Goal: Information Seeking & Learning: Compare options

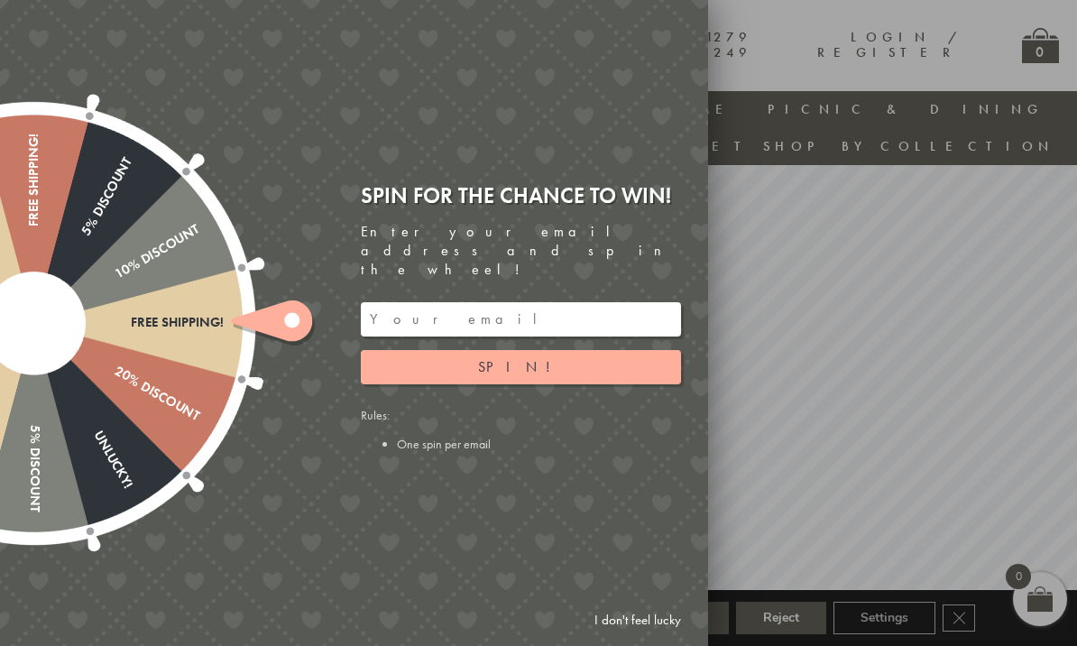
scroll to position [60, 15]
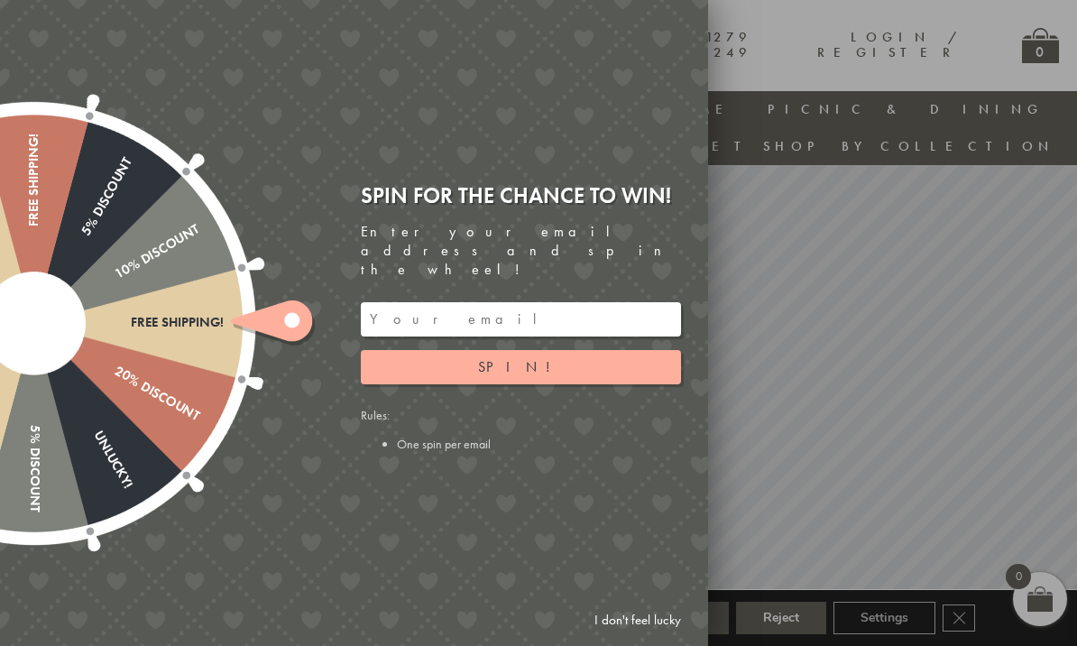
click at [622, 637] on link "I don't feel lucky" at bounding box center [637, 619] width 105 height 33
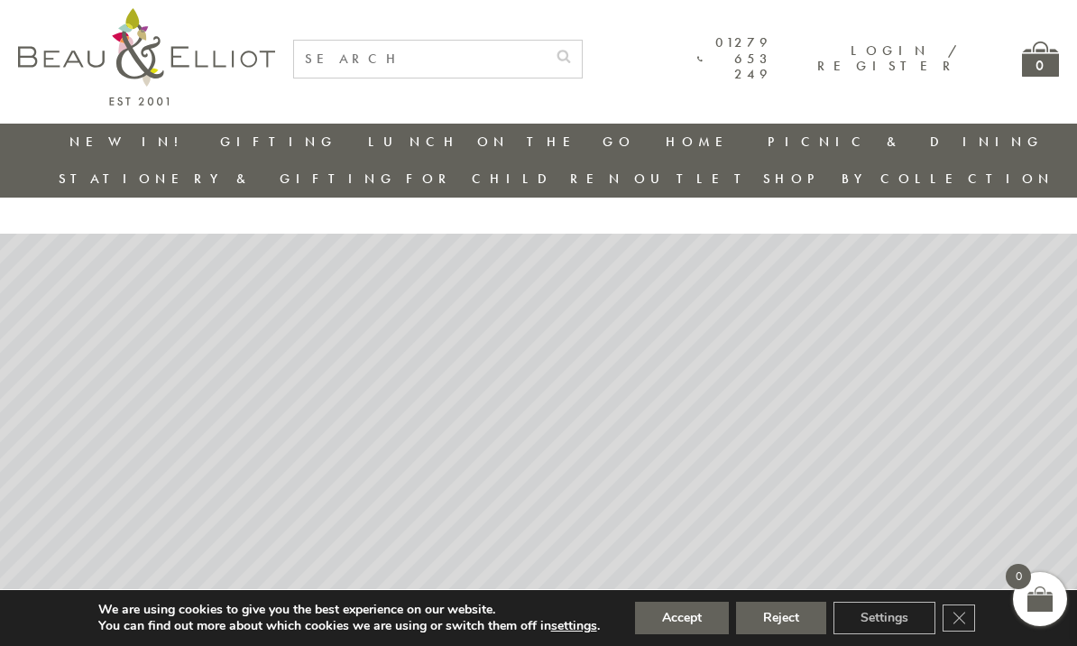
scroll to position [0, 15]
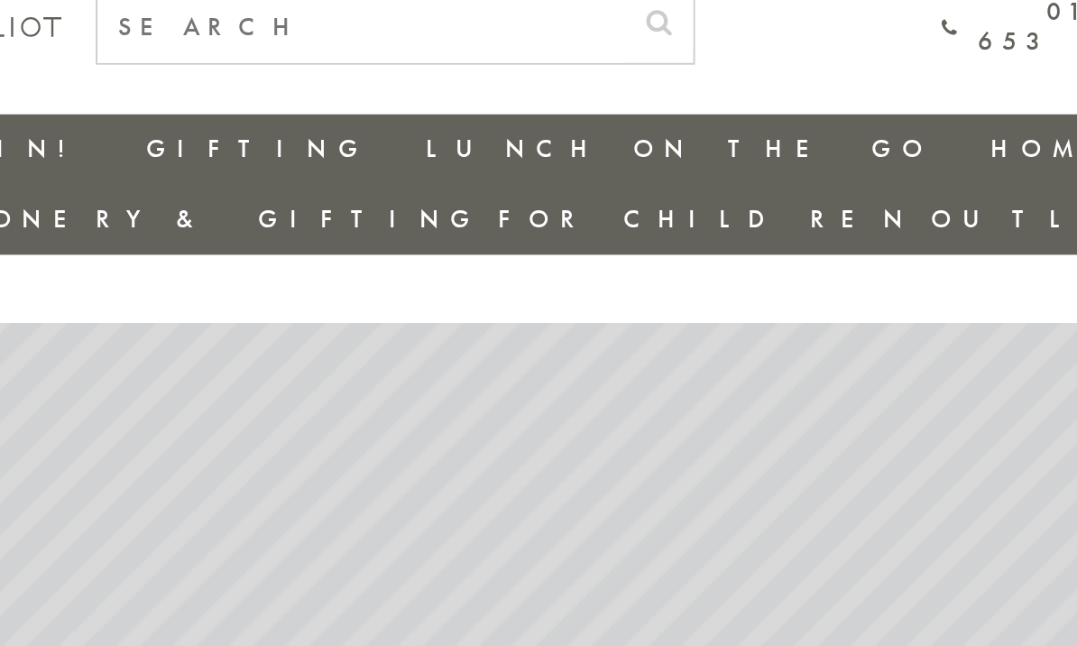
click at [386, 338] on link "Children's" at bounding box center [467, 345] width 162 height 15
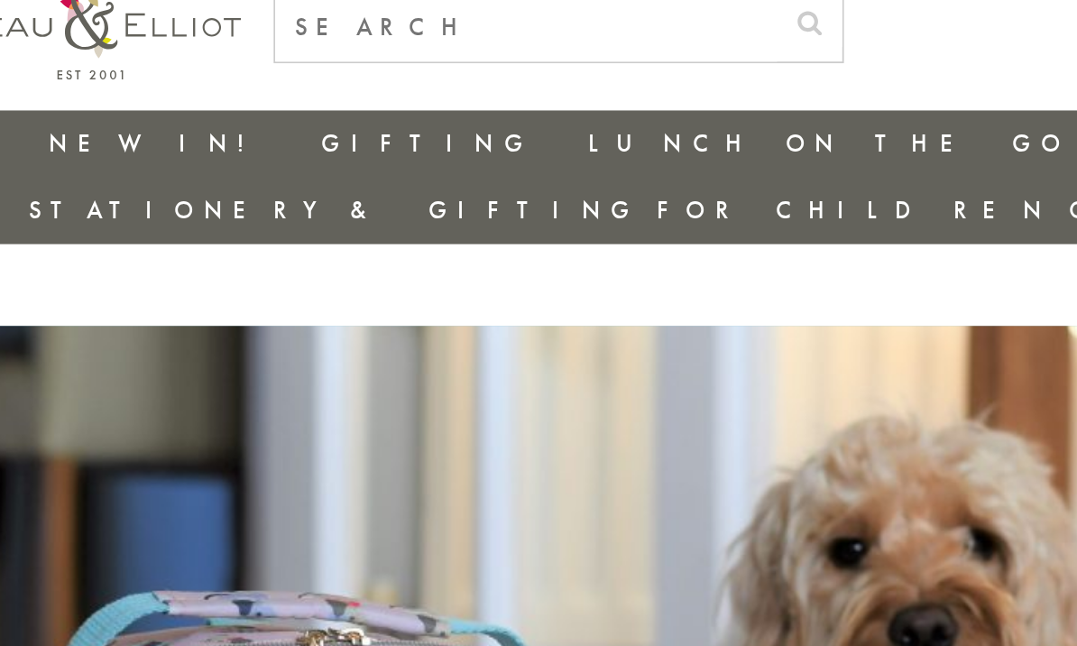
click at [386, 146] on link "Insulated Lunch Bags" at bounding box center [467, 162] width 162 height 32
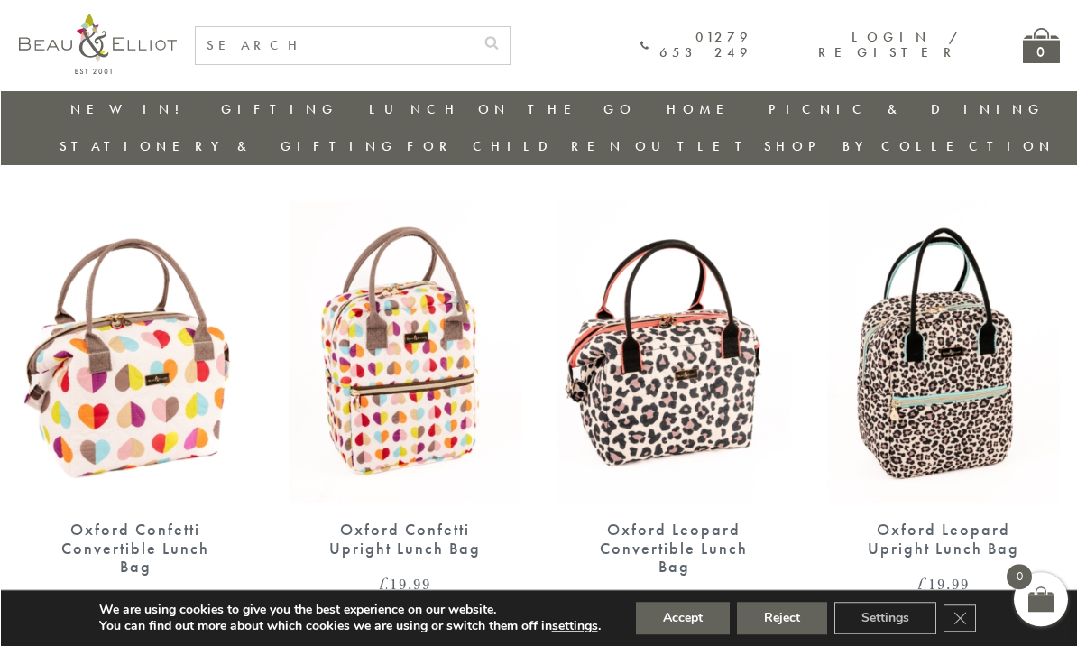
scroll to position [659, 0]
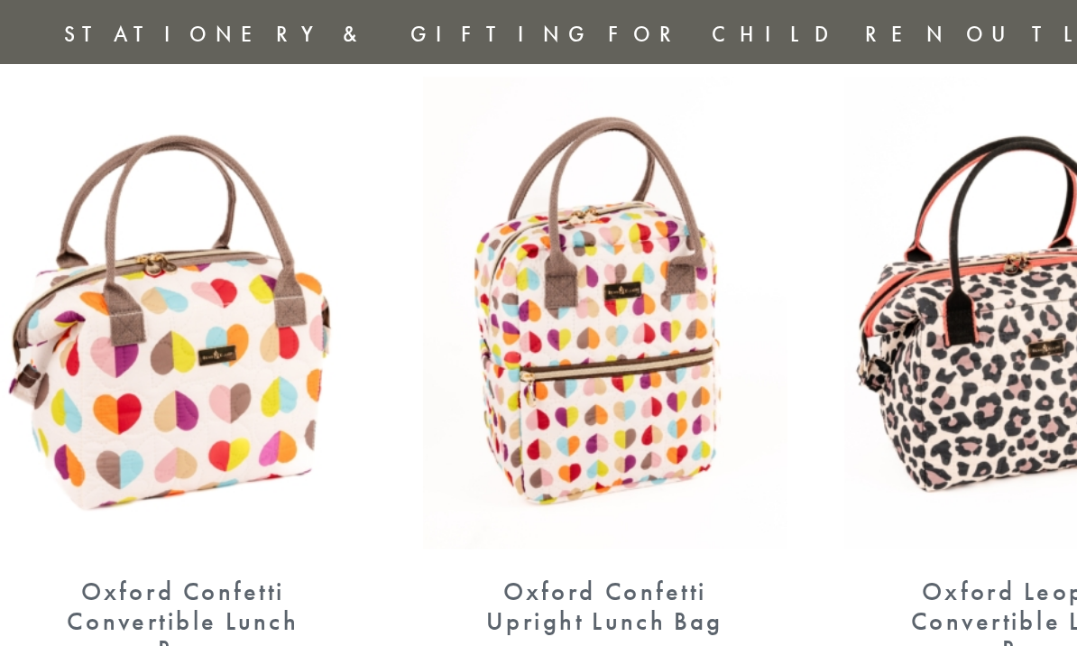
click at [66, 226] on img at bounding box center [135, 323] width 234 height 301
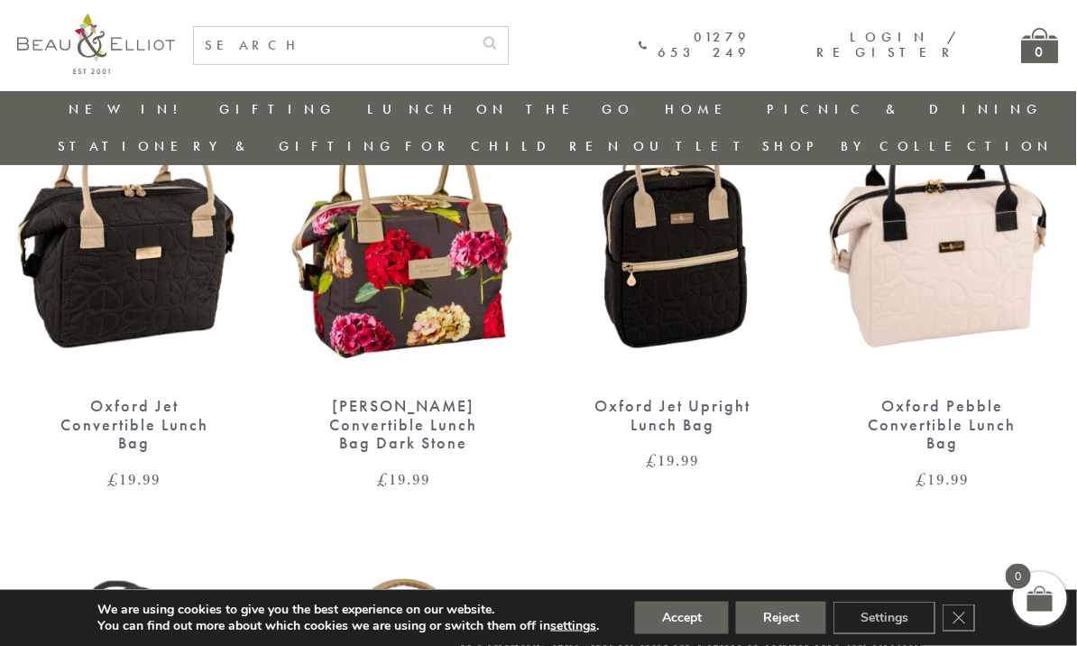
scroll to position [1261, 8]
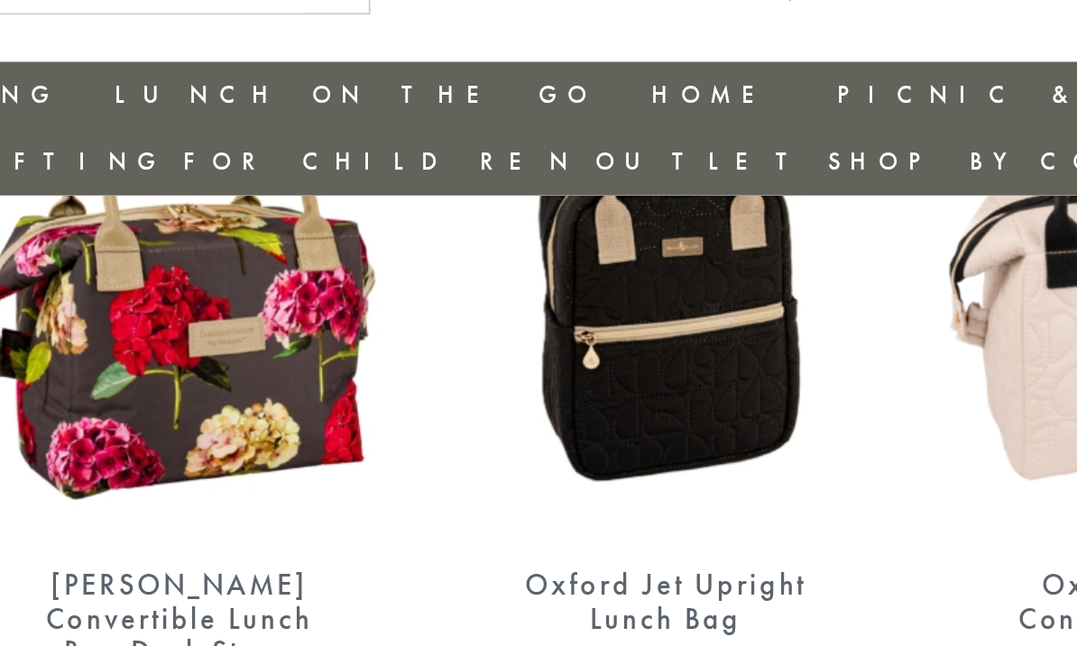
click at [556, 178] on img at bounding box center [673, 202] width 234 height 301
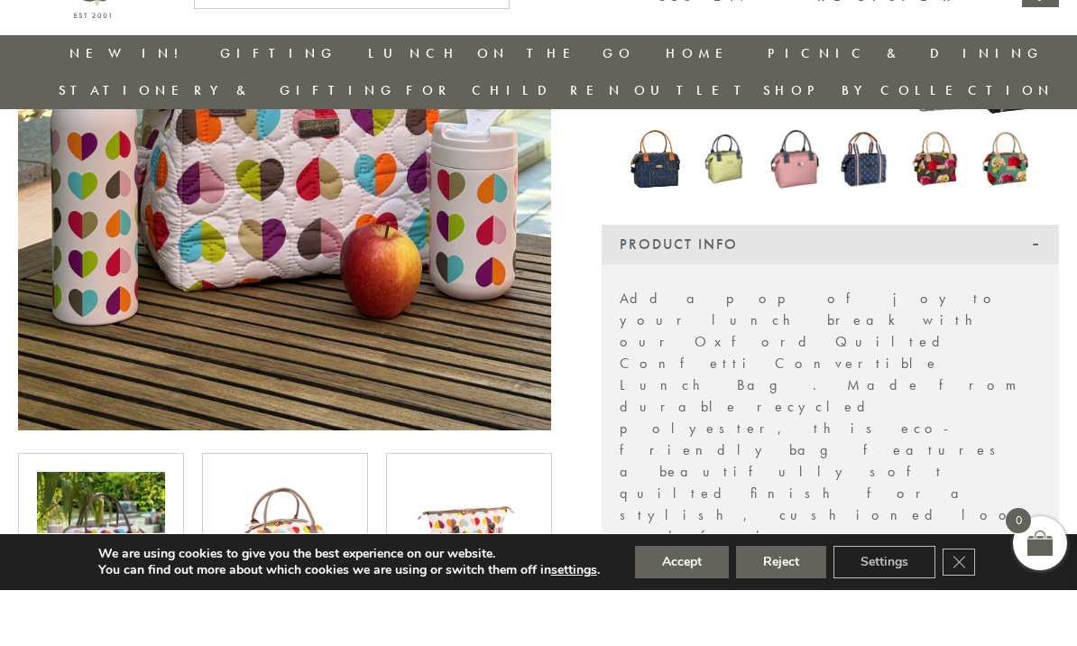
scroll to position [516, 15]
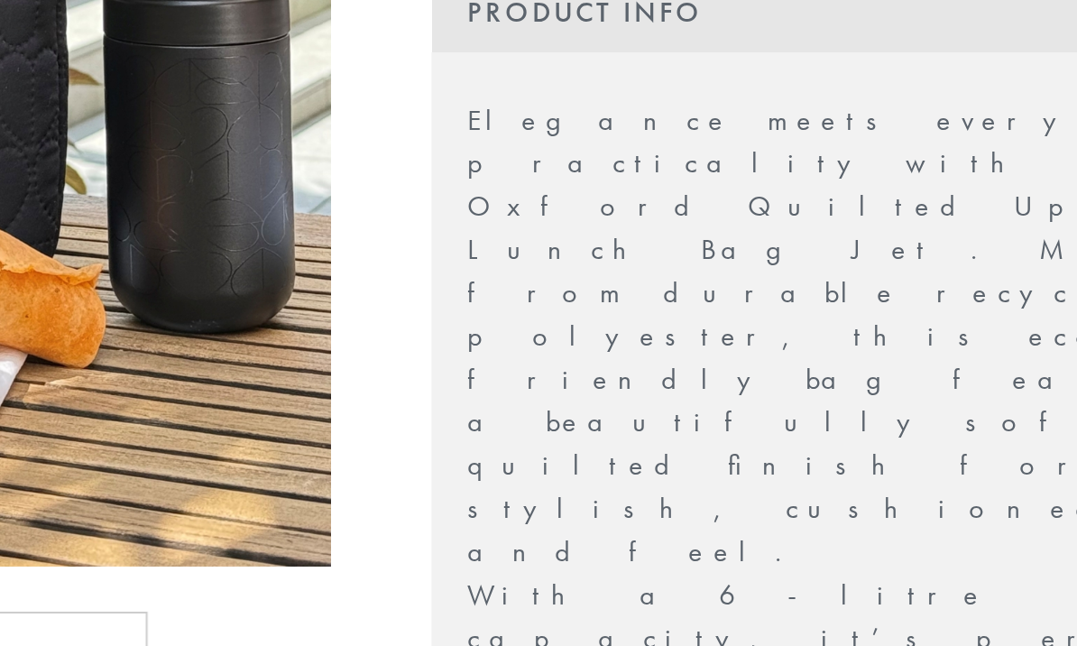
scroll to position [419, 15]
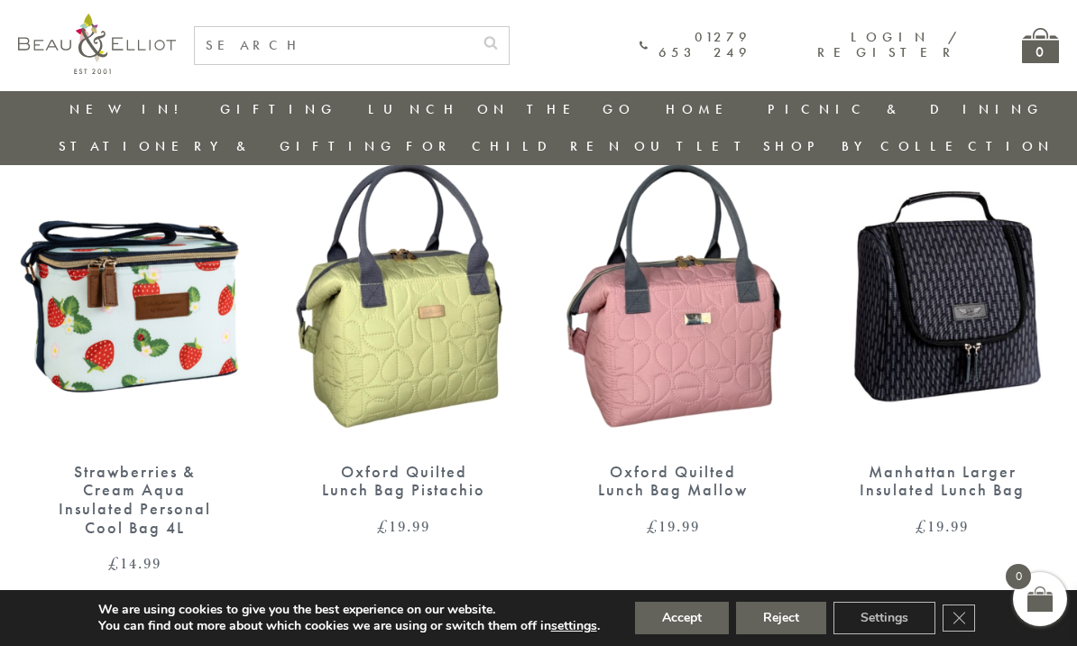
scroll to position [2671, 0]
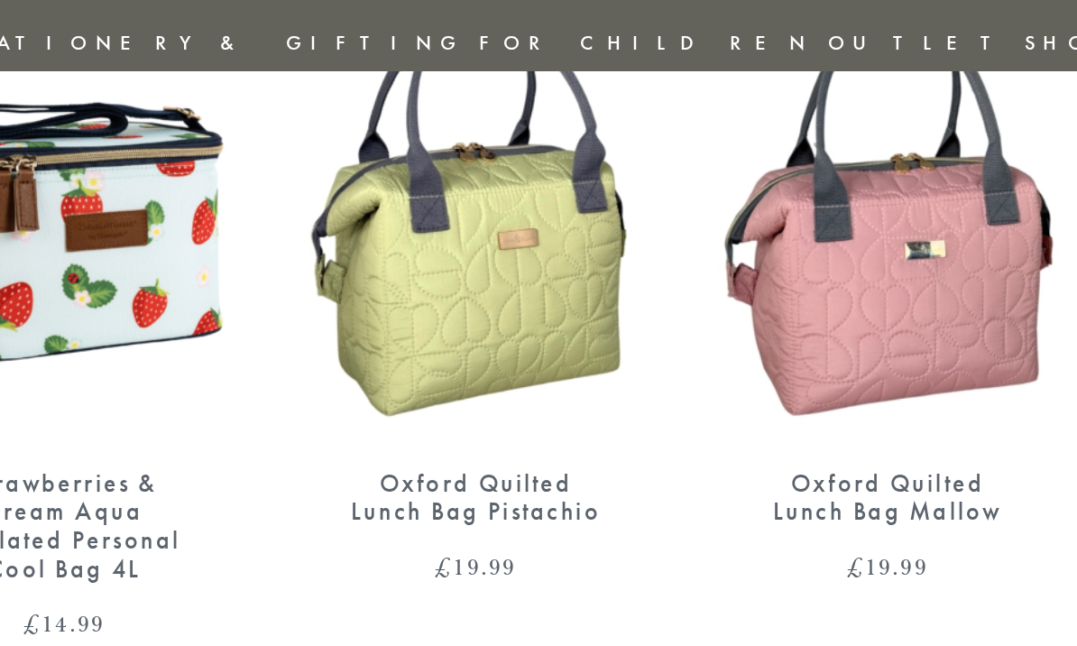
click at [319, 426] on div "Oxford Quilted Lunch Bag Pistachio" at bounding box center [404, 444] width 170 height 37
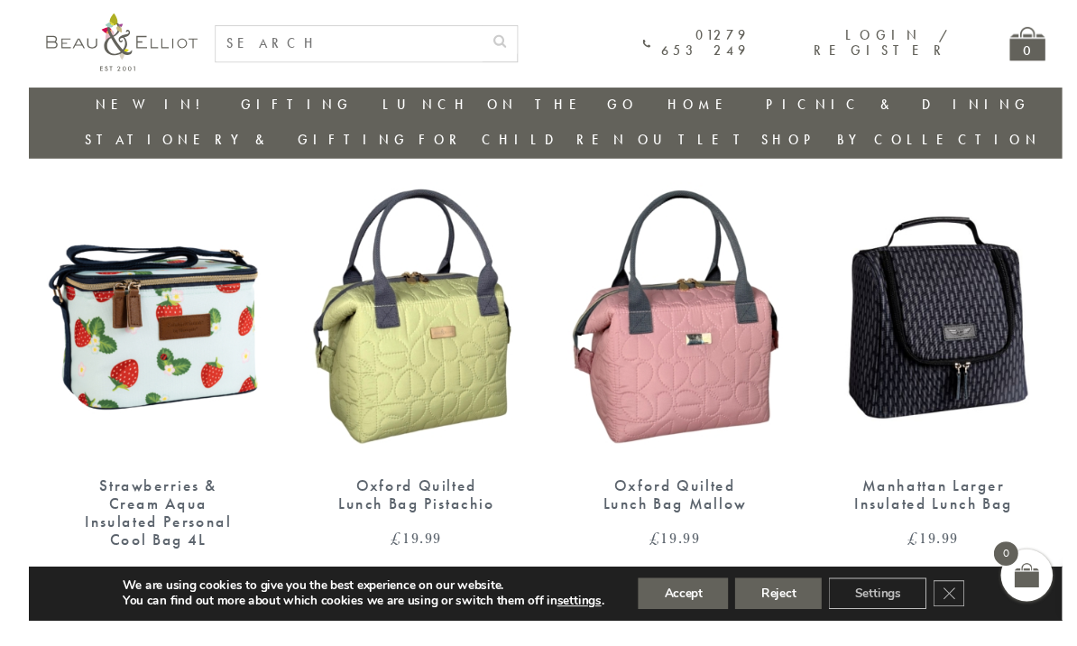
scroll to position [2720, 15]
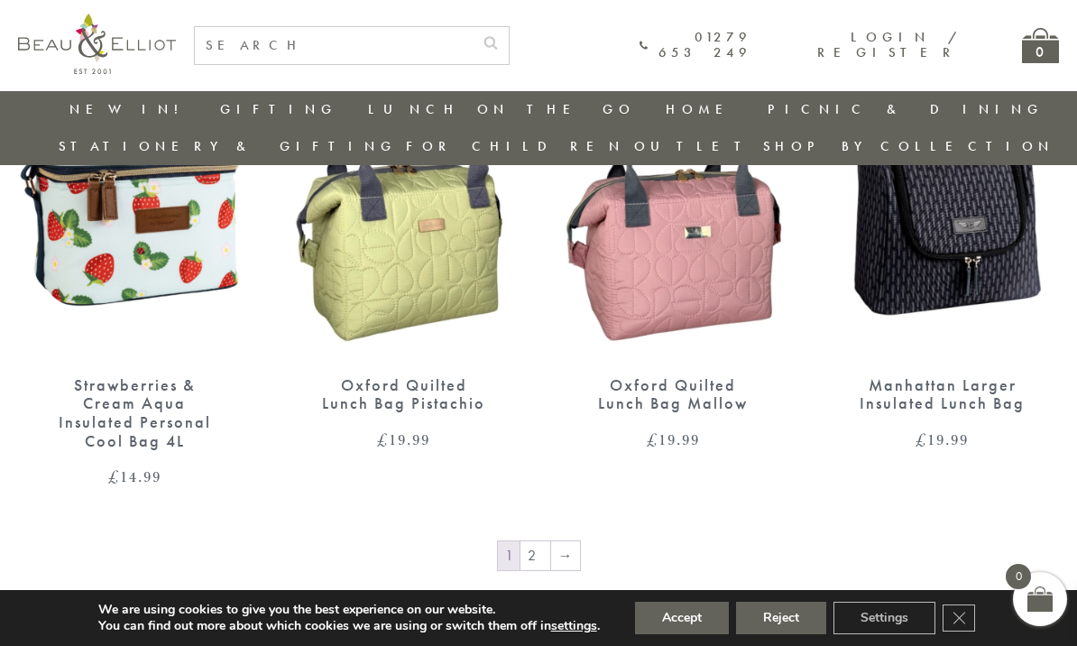
click at [68, 219] on img at bounding box center [135, 207] width 234 height 301
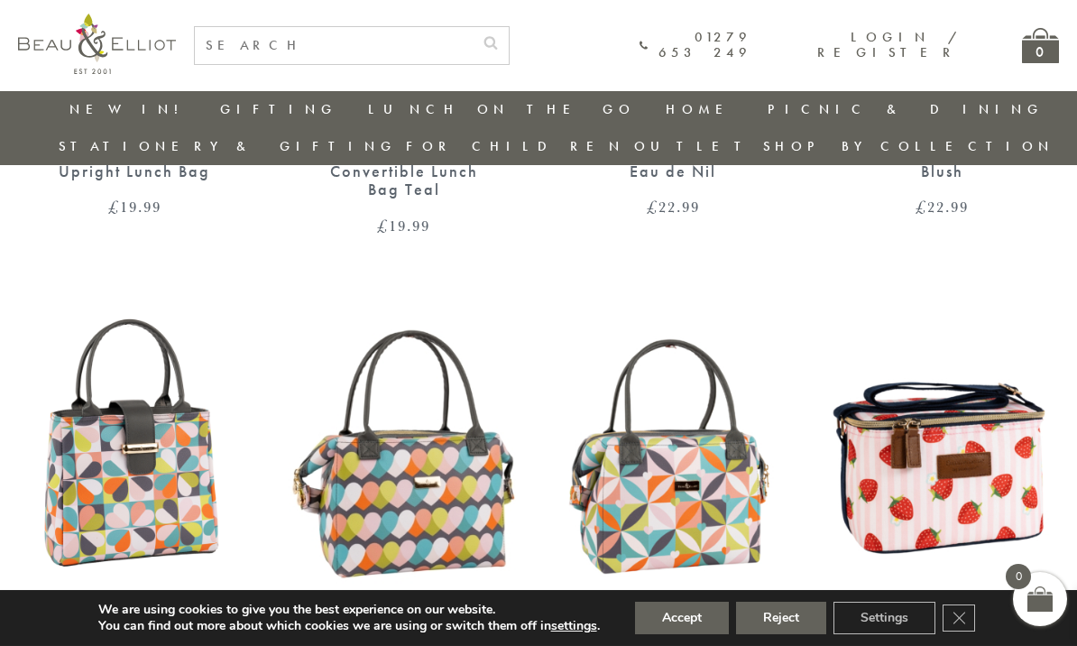
scroll to position [1976, 15]
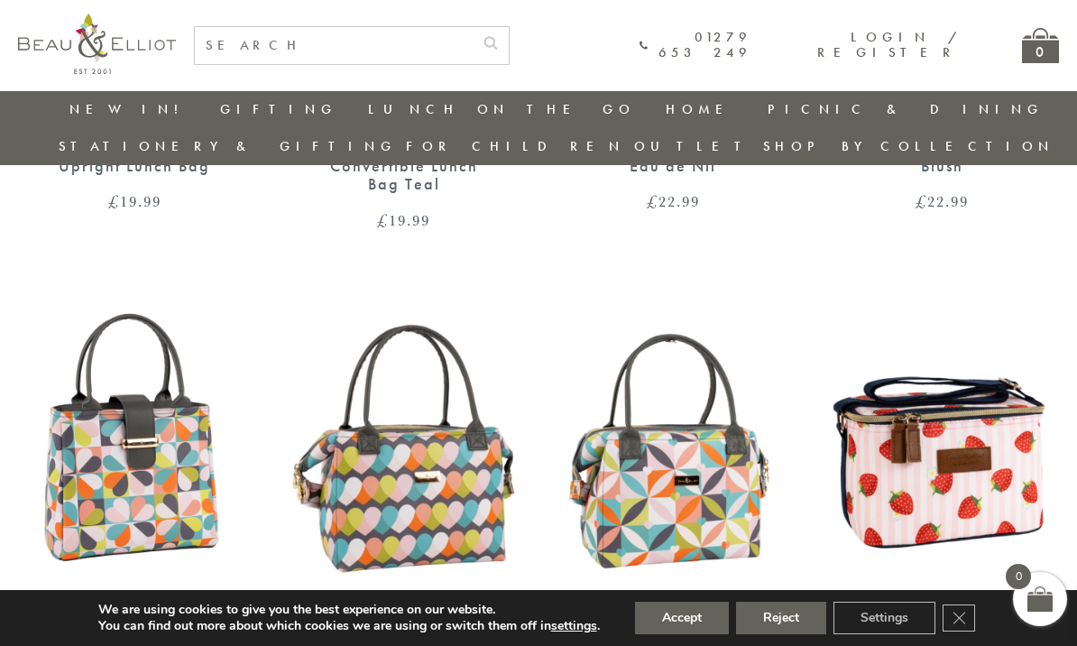
click at [919, 462] on img at bounding box center [943, 450] width 234 height 301
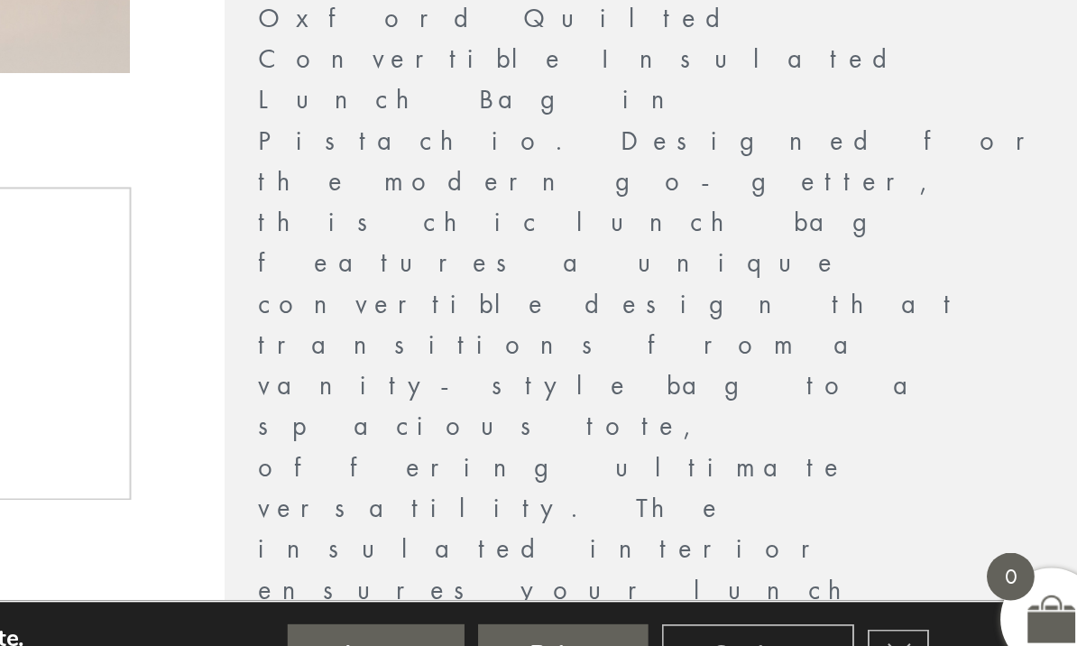
scroll to position [453, 15]
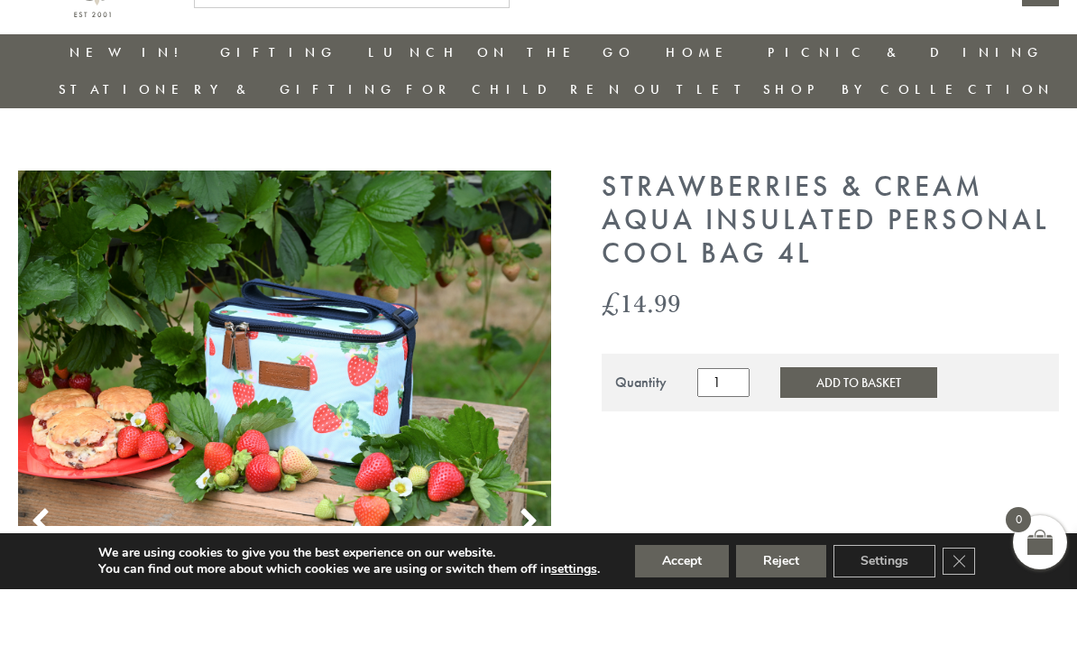
scroll to position [63, 15]
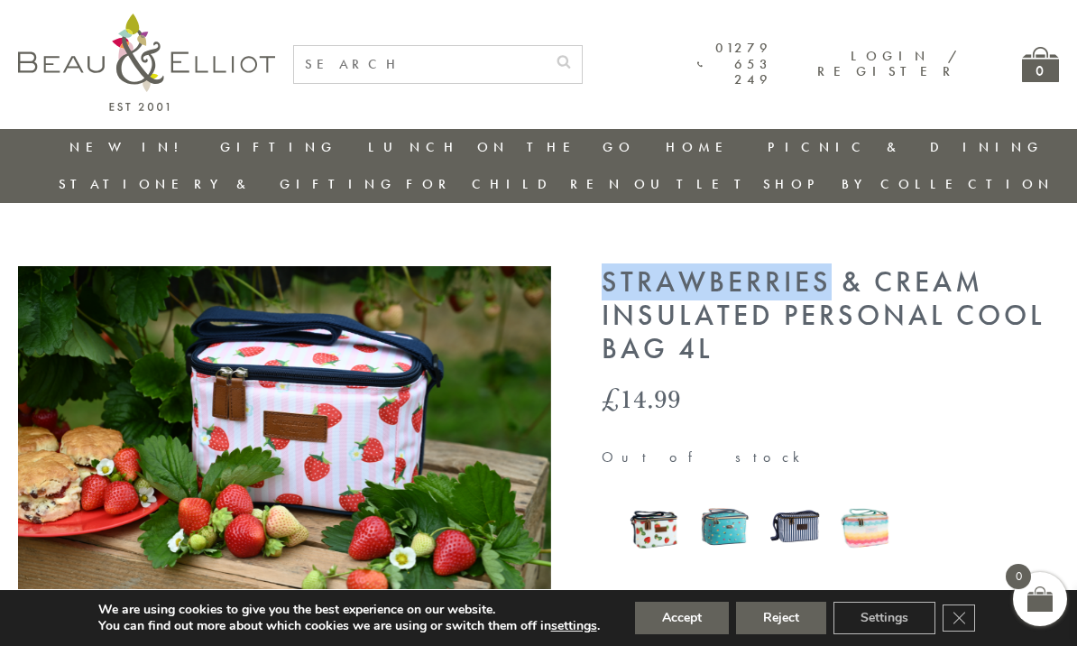
click at [738, 492] on img at bounding box center [725, 526] width 52 height 68
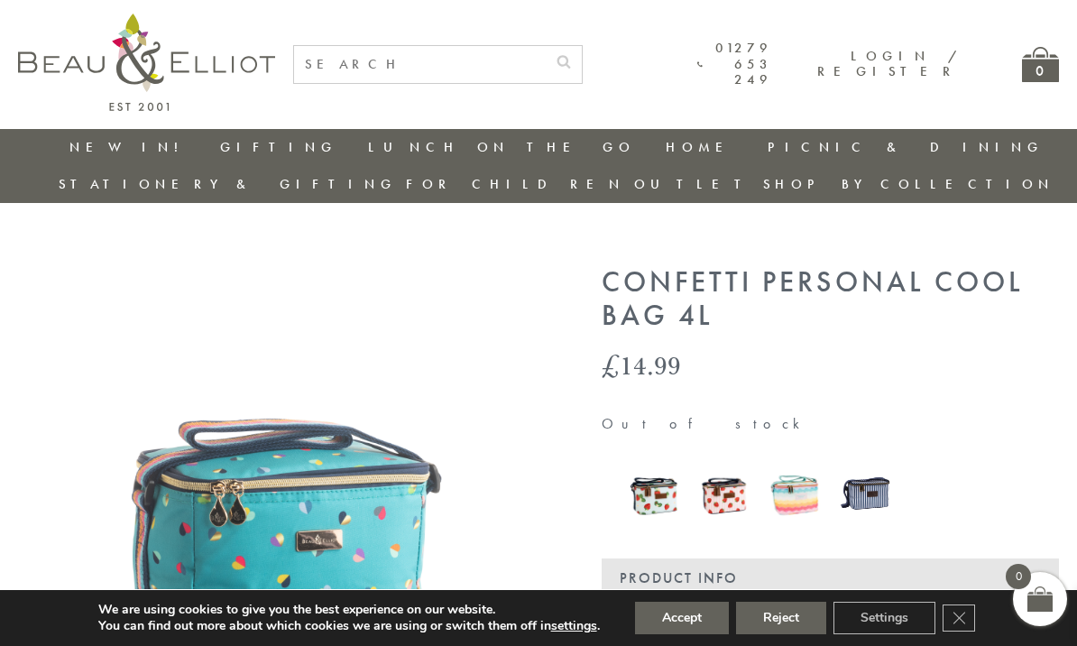
click at [651, 461] on img at bounding box center [654, 493] width 52 height 65
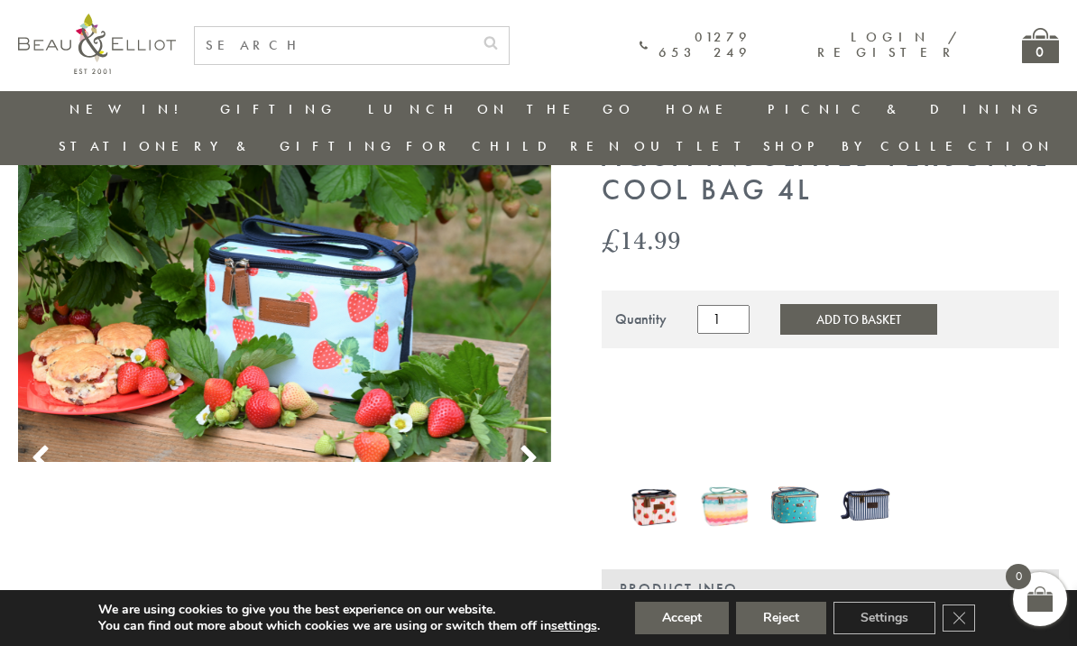
scroll to position [145, 0]
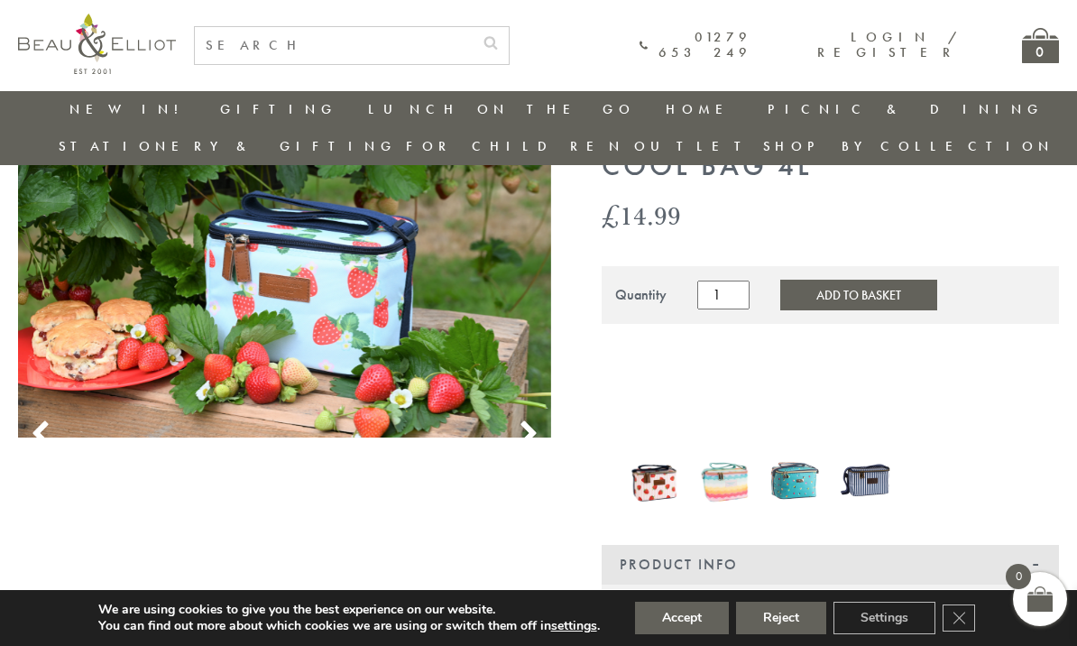
click at [869, 453] on img at bounding box center [864, 480] width 52 height 68
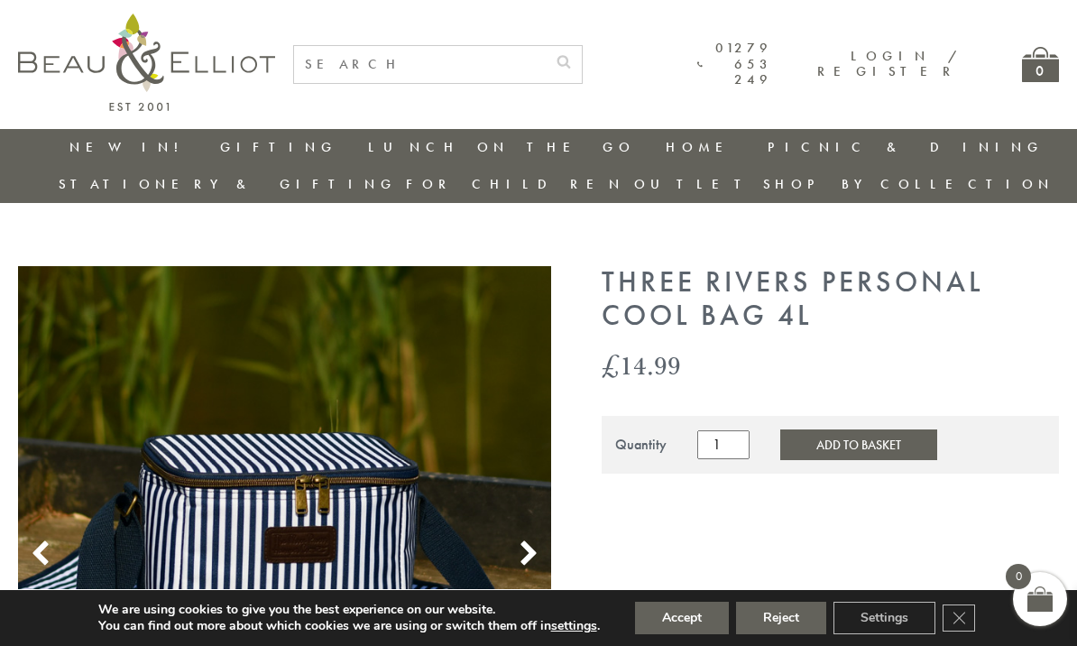
click at [792, 607] on button "Reject" at bounding box center [781, 617] width 90 height 32
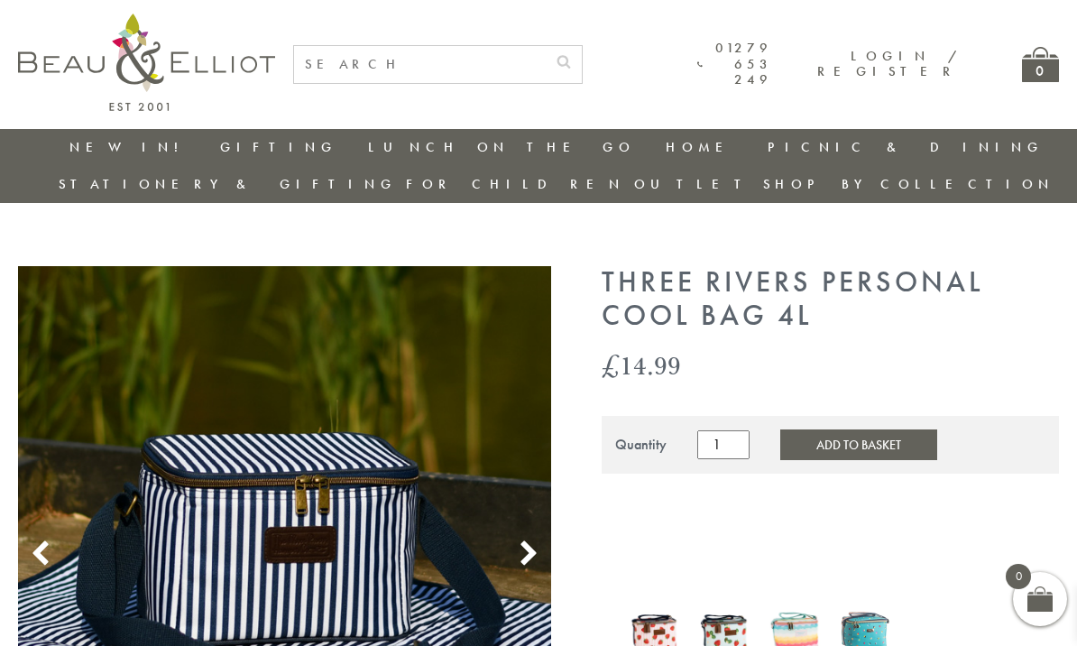
click at [790, 598] on img at bounding box center [794, 630] width 52 height 64
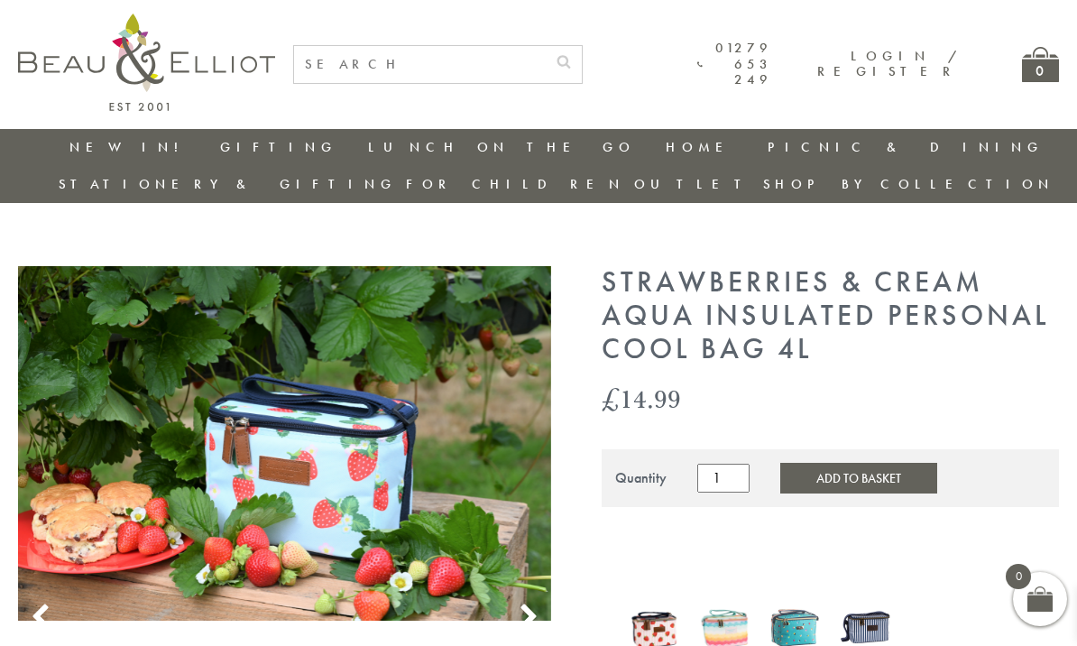
scroll to position [42, 0]
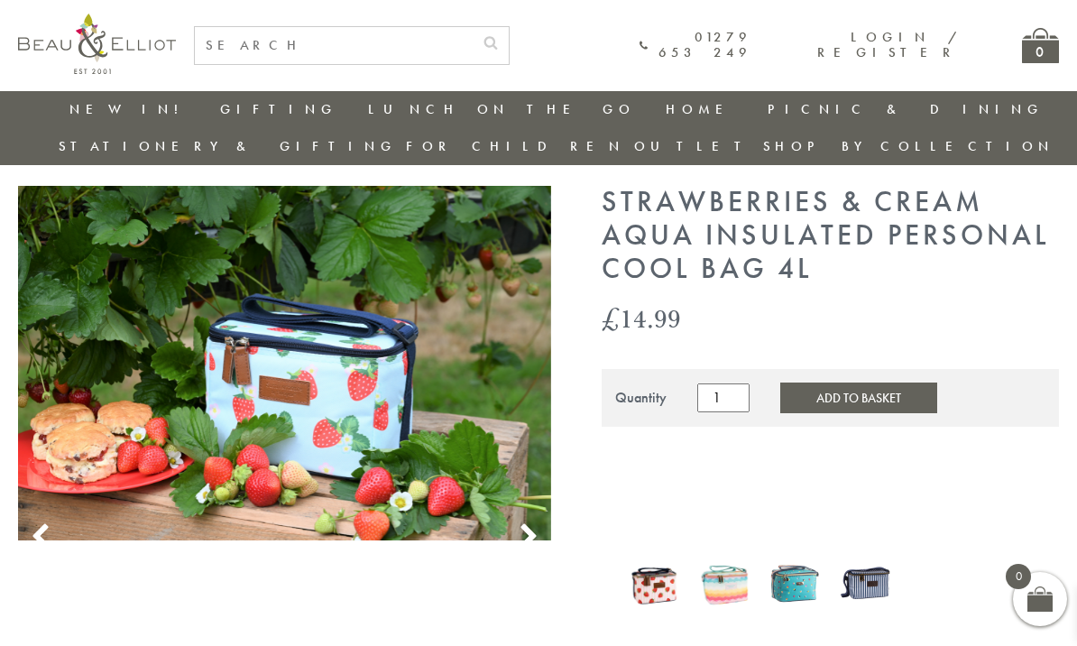
click at [646, 554] on img at bounding box center [654, 582] width 52 height 63
